Goal: Task Accomplishment & Management: Complete application form

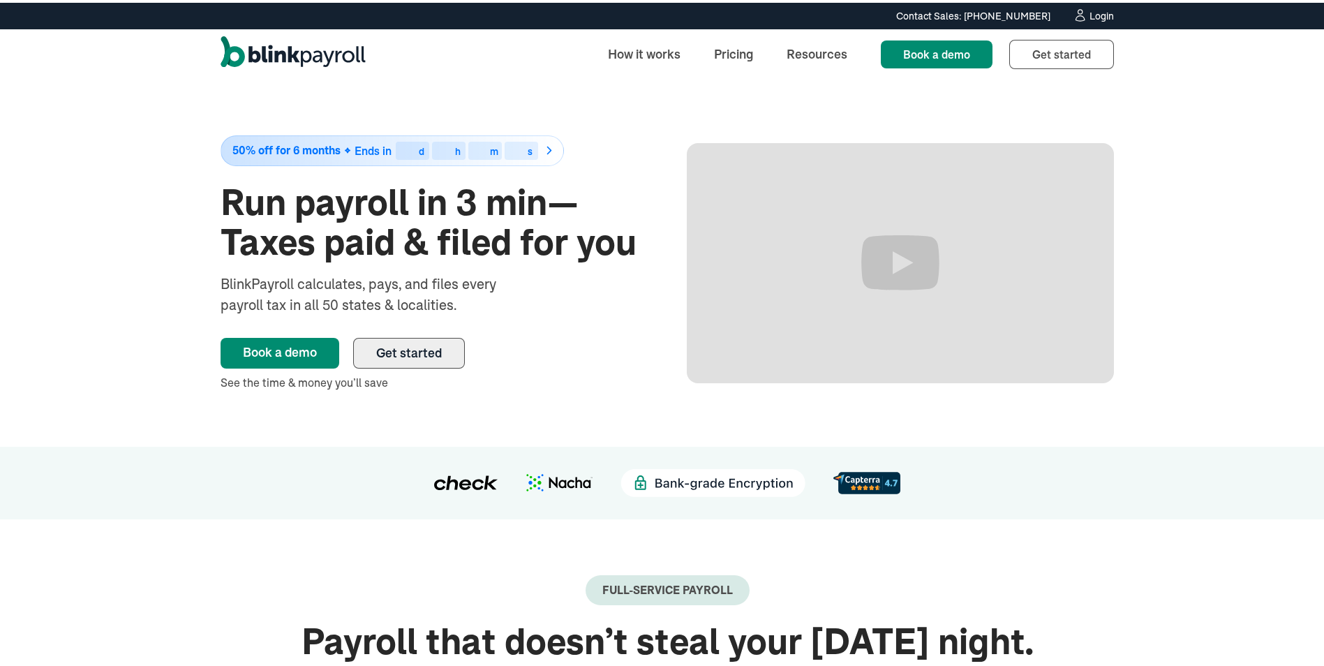
click at [378, 346] on span "Get started" at bounding box center [409, 350] width 66 height 16
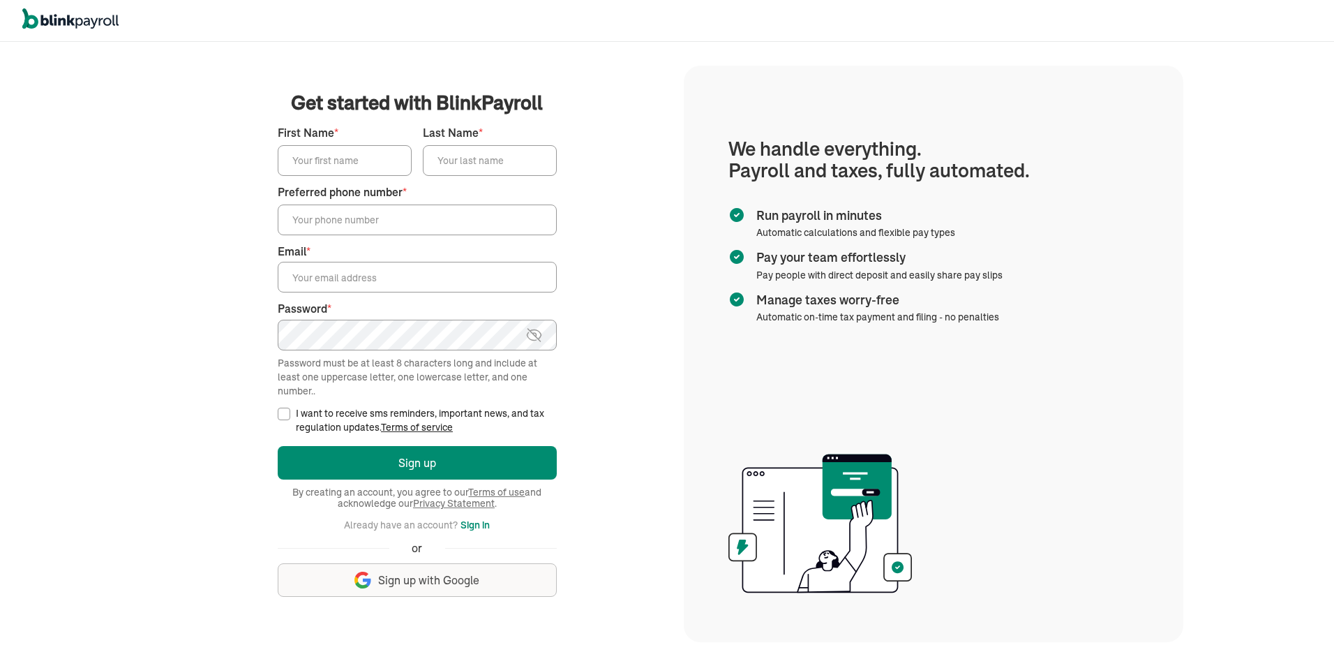
click at [319, 163] on input "First Name *" at bounding box center [345, 160] width 134 height 31
type input "Brenda"
type input "Davidson"
type input "(803) 597-9121"
click at [368, 281] on input "Email *" at bounding box center [417, 277] width 279 height 31
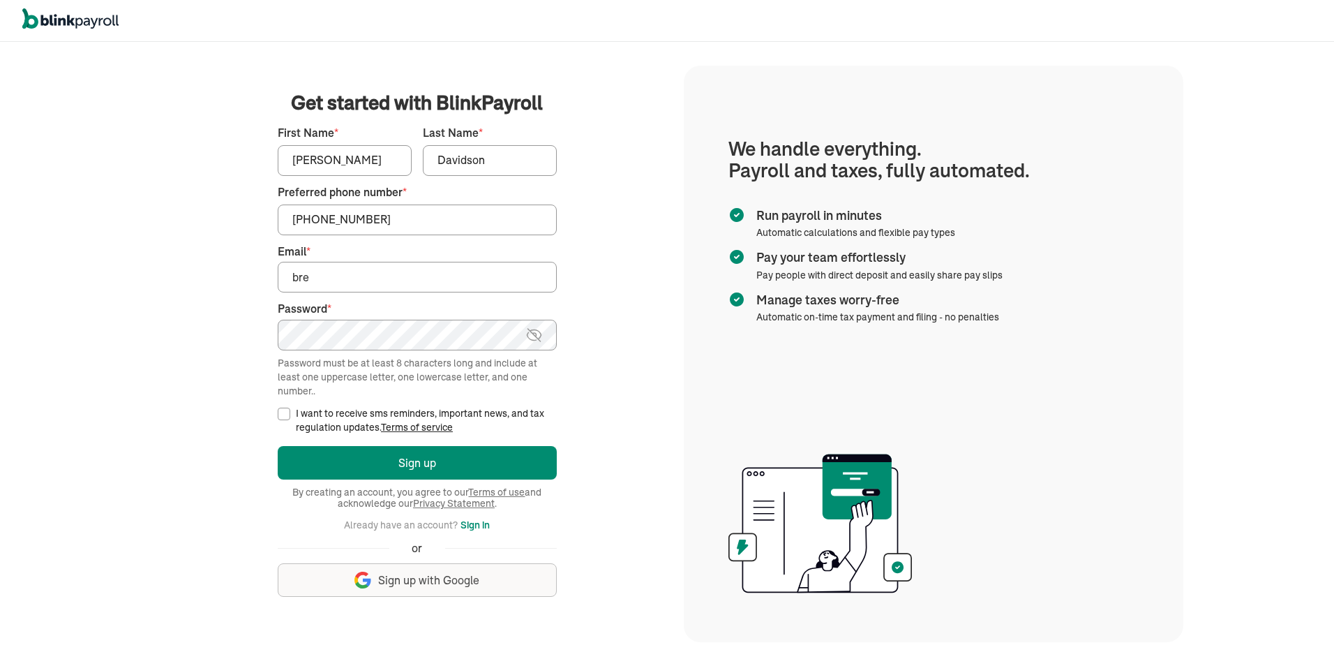
type input "brendag1954@aol.com"
click at [283, 413] on input "I want to receive sms reminders, important news, and tax regulation updates. Te…" at bounding box center [284, 414] width 13 height 13
checkbox input "true"
click at [538, 331] on img at bounding box center [534, 335] width 17 height 17
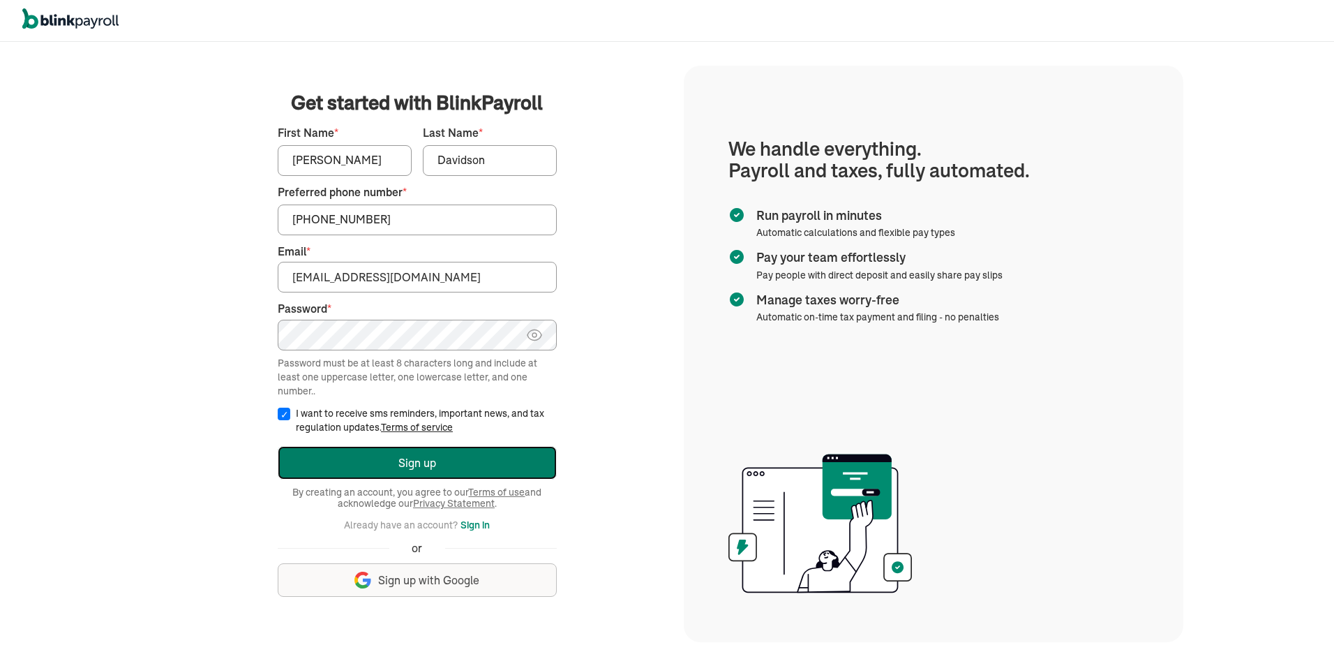
click at [526, 463] on button "Sign up" at bounding box center [417, 463] width 279 height 34
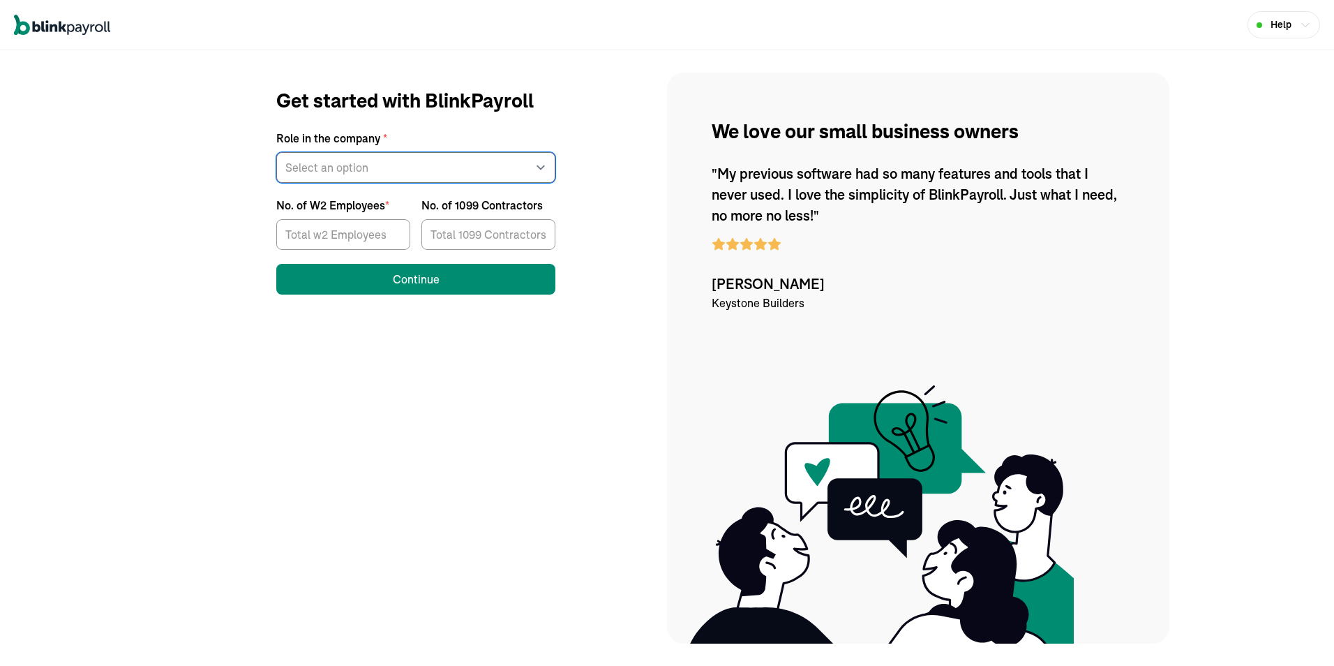
click at [388, 163] on select "Select an option Business owner HR CPA / Accountant Other" at bounding box center [415, 167] width 279 height 31
select select "owner"
click at [276, 152] on select "Select an option Business owner HR CPA / Accountant Other" at bounding box center [415, 167] width 279 height 31
click at [314, 337] on div "Get started with BlinkPayroll Role in the company * Select an option Business o…" at bounding box center [416, 358] width 503 height 571
click at [350, 231] on input "No. of W2 Employees *" at bounding box center [343, 234] width 134 height 31
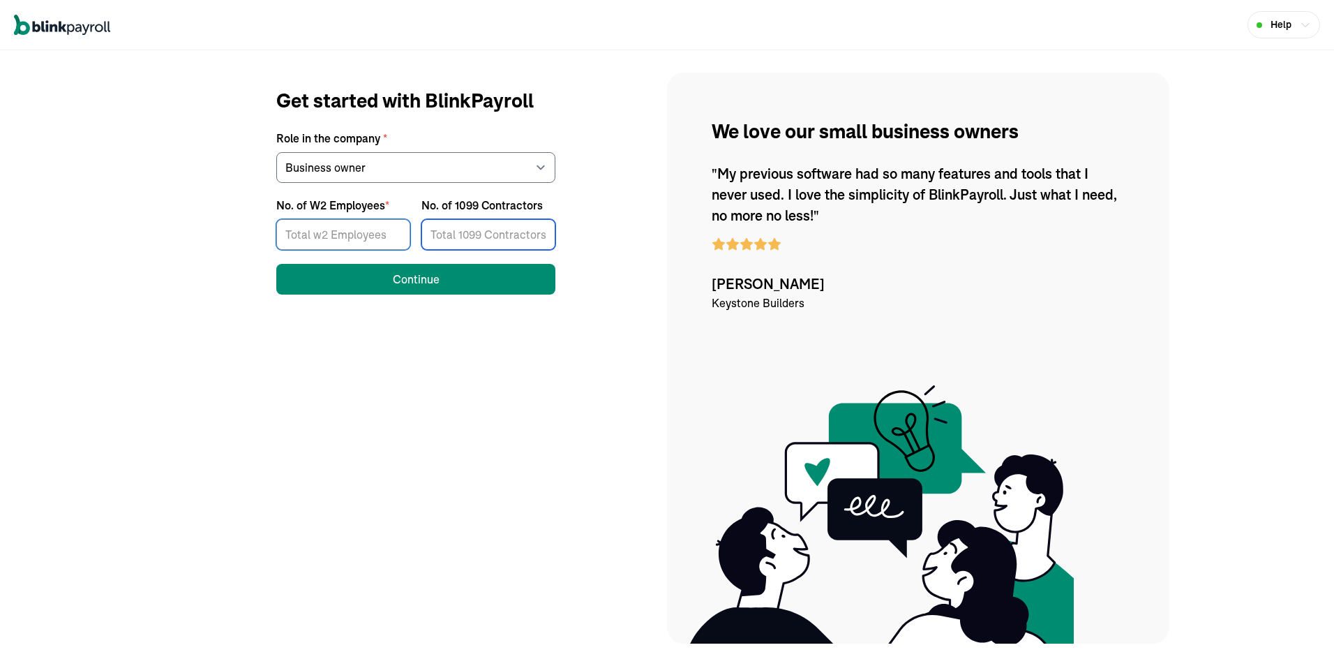
click at [500, 232] on input "No. of 1099 Contractors" at bounding box center [489, 234] width 134 height 31
type input "3"
click at [377, 239] on input "No. of W2 Employees *" at bounding box center [343, 234] width 134 height 31
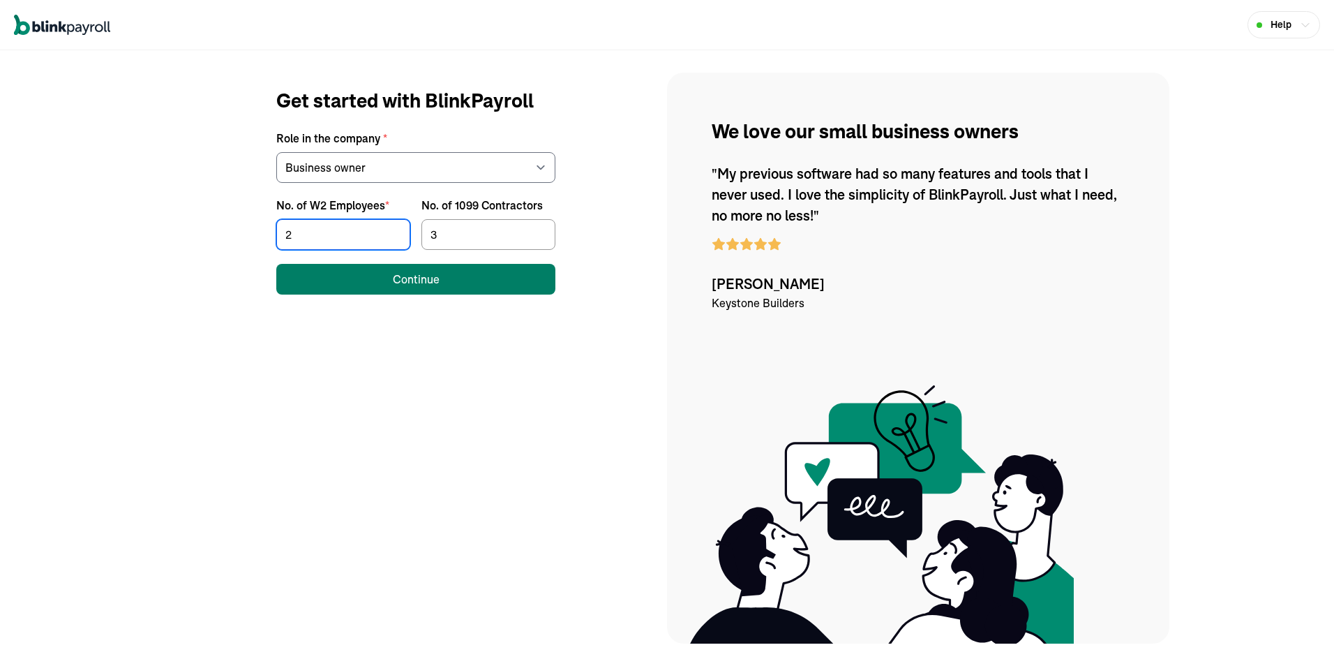
type input "2"
click at [421, 286] on div "Continue" at bounding box center [416, 279] width 47 height 17
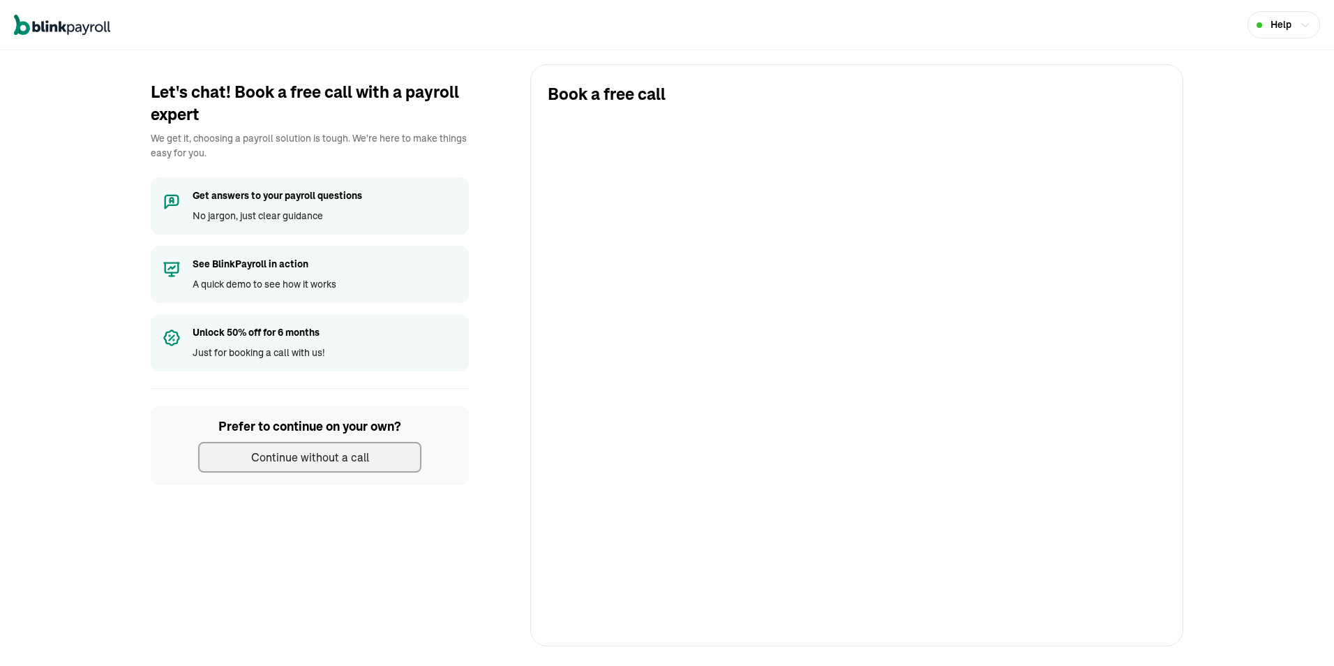
click at [350, 454] on div "Continue without a call" at bounding box center [310, 457] width 118 height 17
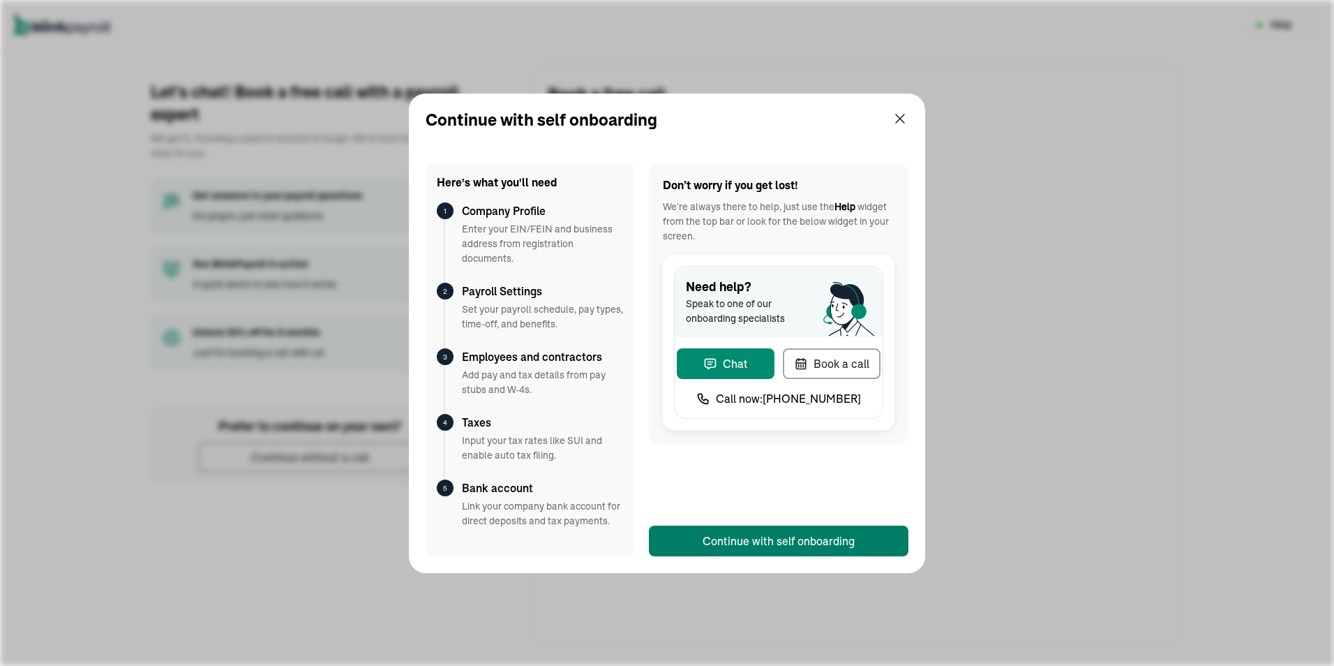
click at [819, 534] on div "Continue with self onboarding" at bounding box center [779, 541] width 152 height 17
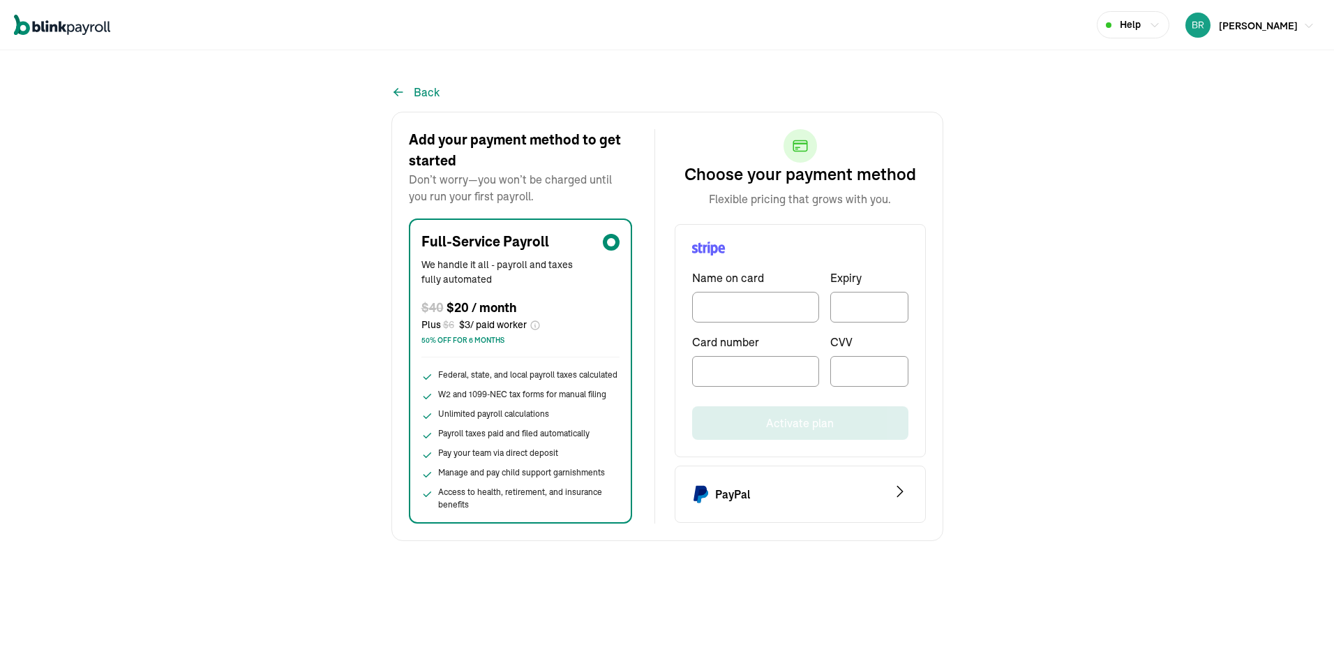
click at [1241, 32] on div "Brenda Davidson" at bounding box center [1258, 25] width 79 height 17
